Goal: Information Seeking & Learning: Learn about a topic

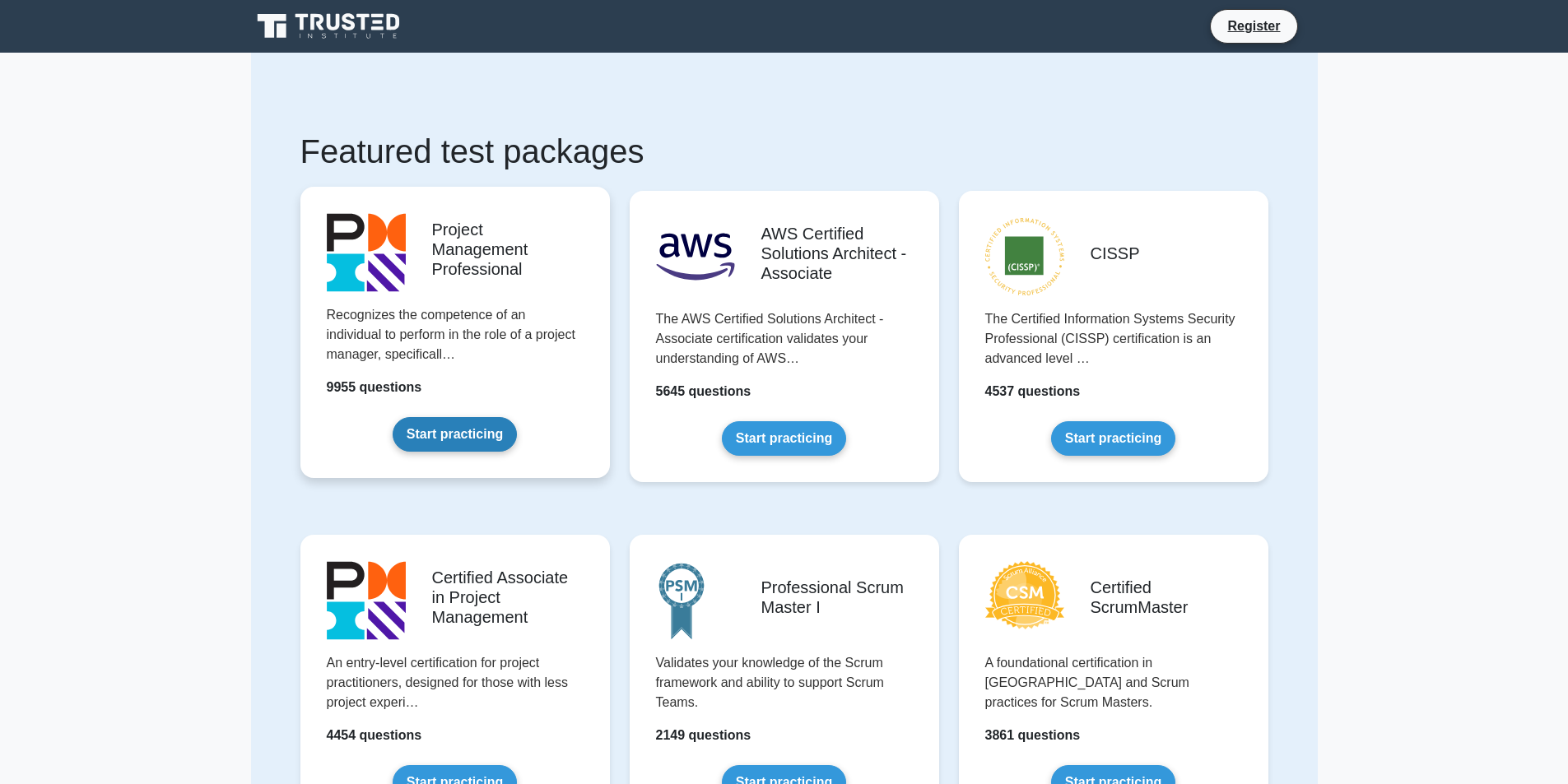
click at [474, 426] on link "Start practicing" at bounding box center [454, 434] width 124 height 34
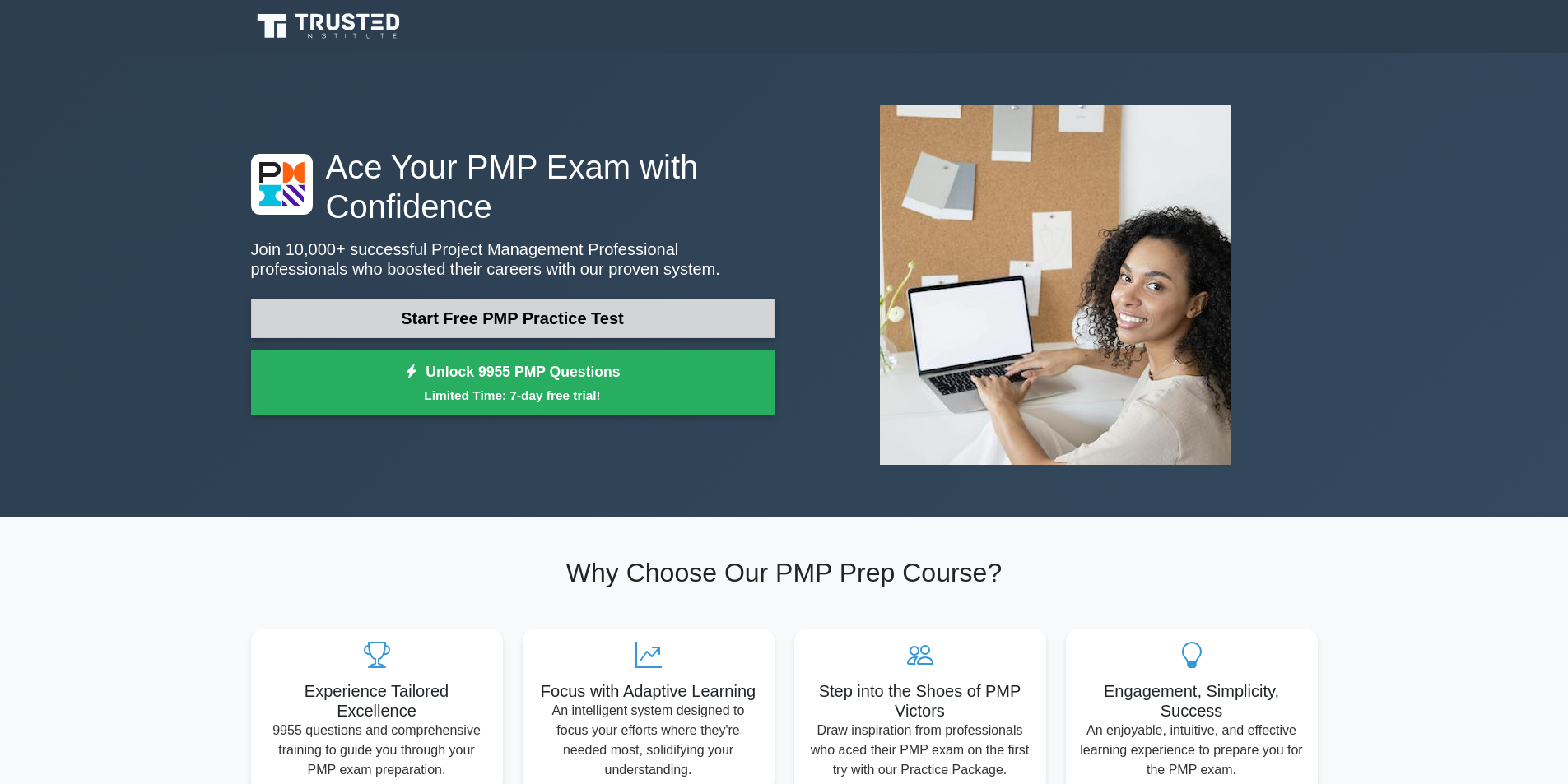
click at [644, 298] on link "Start Free PMP Practice Test" at bounding box center [512, 317] width 523 height 39
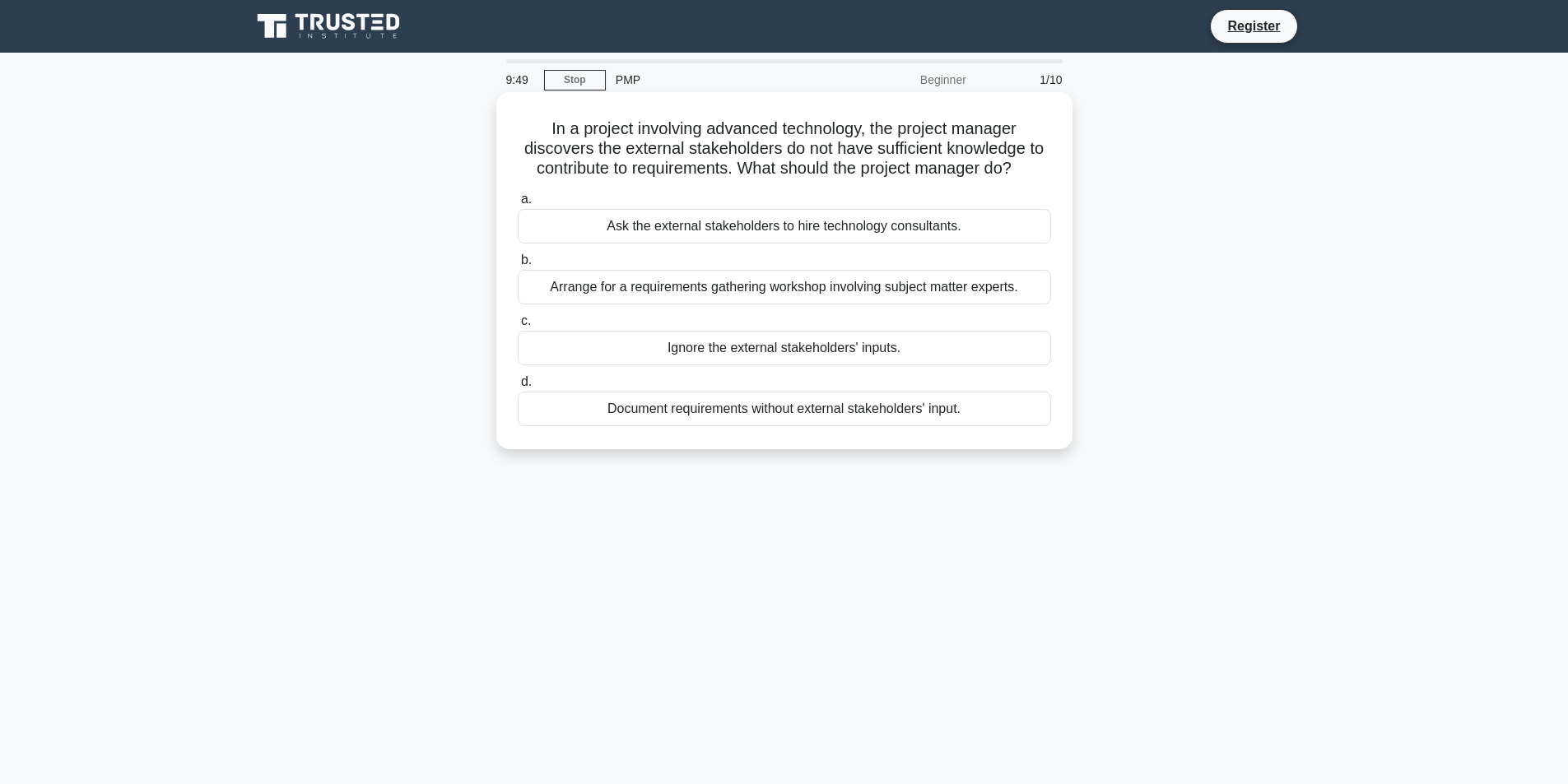
click at [662, 220] on div "Ask the external stakeholders to hire technology consultants." at bounding box center [784, 226] width 533 height 34
click at [518, 205] on input "a. Ask the external stakeholders to hire technology consultants." at bounding box center [518, 199] width 0 height 11
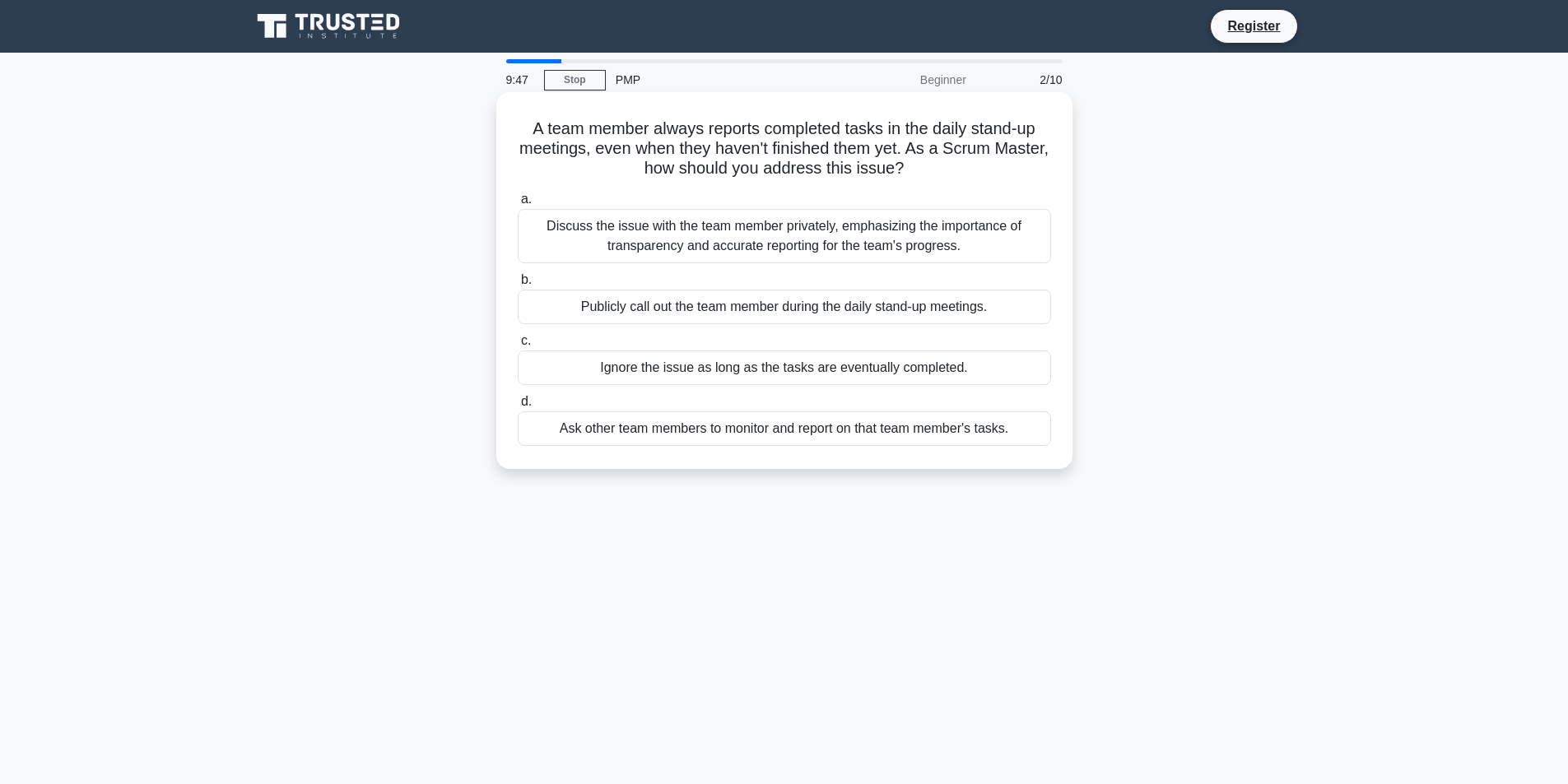
click at [635, 276] on label "b. Publicly call out the team member during the daily stand-up meetings." at bounding box center [784, 296] width 533 height 54
click at [518, 276] on input "b. Publicly call out the team member during the daily stand-up meetings." at bounding box center [518, 279] width 0 height 11
